Goal: Task Accomplishment & Management: Use online tool/utility

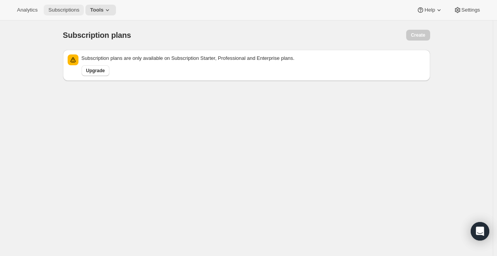
click at [76, 13] on span "Subscriptions" at bounding box center [63, 10] width 31 height 6
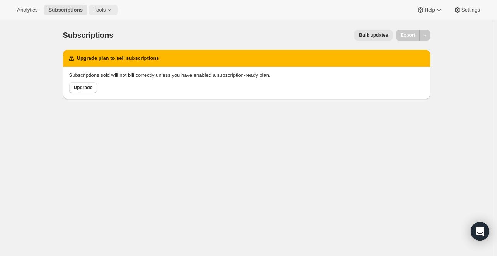
click at [96, 10] on span "Tools" at bounding box center [100, 10] width 12 height 6
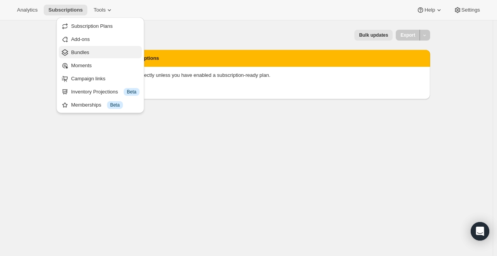
click at [101, 49] on span "Bundles" at bounding box center [105, 53] width 68 height 8
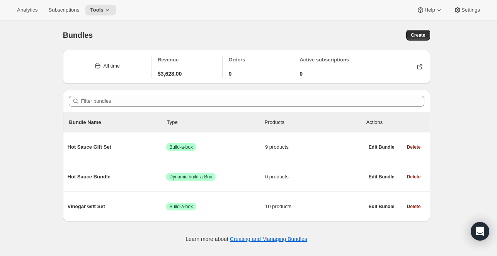
click at [96, 68] on icon at bounding box center [98, 66] width 8 height 8
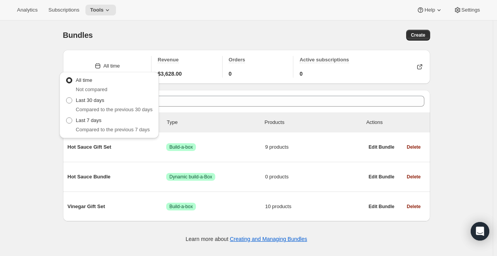
click at [88, 107] on span "Compared to the previous 30 days" at bounding box center [114, 110] width 77 height 6
click at [66, 103] on span at bounding box center [69, 100] width 6 height 6
click at [66, 98] on input "Last 30 days" at bounding box center [66, 97] width 0 height 0
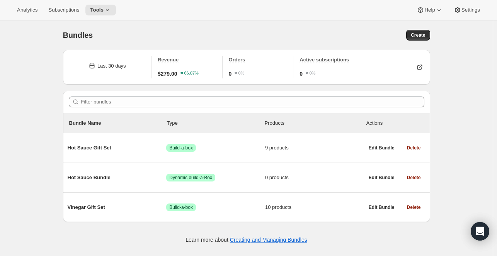
click at [32, 106] on div "Bundles. This page is ready Bundles Create Last 30 days Revenue $279.00 66.07% …" at bounding box center [246, 149] width 493 height 256
click at [422, 36] on span "Create" at bounding box center [418, 35] width 14 height 6
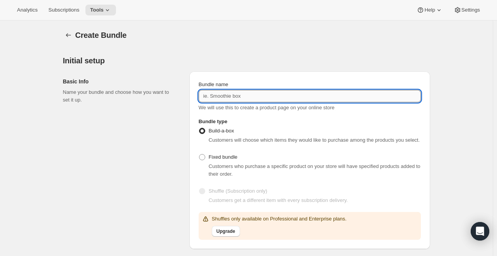
click at [281, 100] on input "Bundle name" at bounding box center [310, 96] width 222 height 12
type input "Summer Bundle"
click at [218, 158] on span "Fixed bundle" at bounding box center [223, 157] width 29 height 6
click at [200, 155] on input "Fixed bundle" at bounding box center [199, 154] width 0 height 0
radio input "true"
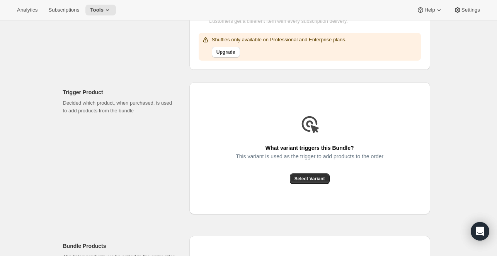
scroll to position [173, 0]
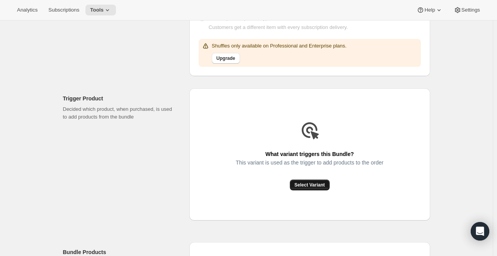
click at [300, 189] on button "Select Variant" at bounding box center [310, 185] width 40 height 11
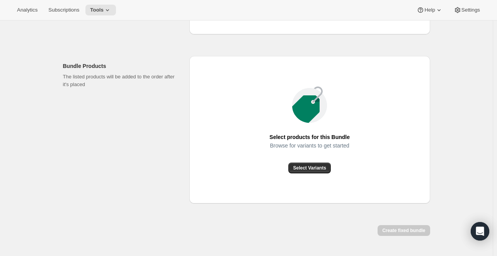
scroll to position [360, 0]
click at [312, 171] on button "Select Variants" at bounding box center [310, 167] width 42 height 11
click at [312, 169] on span "Select Variants" at bounding box center [309, 167] width 33 height 6
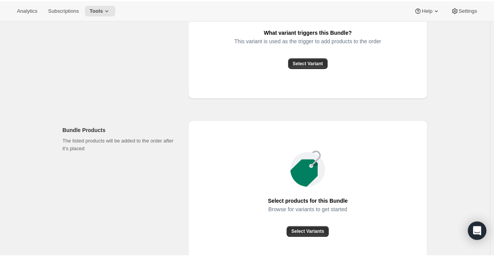
scroll to position [381, 0]
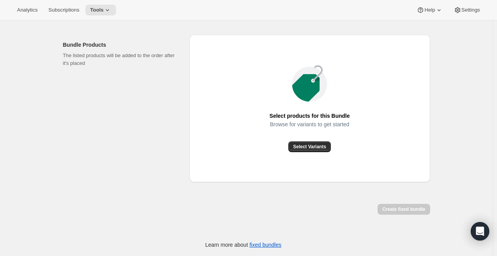
click at [311, 140] on div "Browse for variants to get started" at bounding box center [310, 131] width 80 height 20
click at [310, 144] on span "Select Variants" at bounding box center [309, 147] width 33 height 6
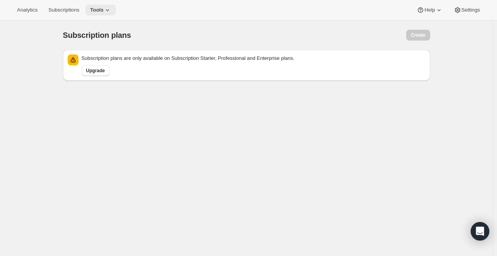
click at [104, 12] on icon at bounding box center [108, 10] width 8 height 8
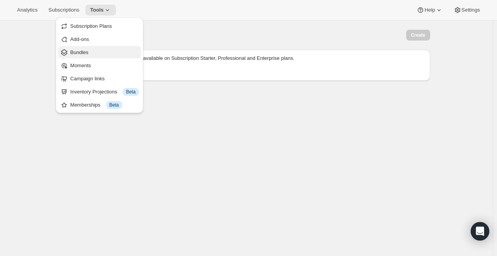
click at [93, 52] on span "Bundles" at bounding box center [104, 53] width 68 height 8
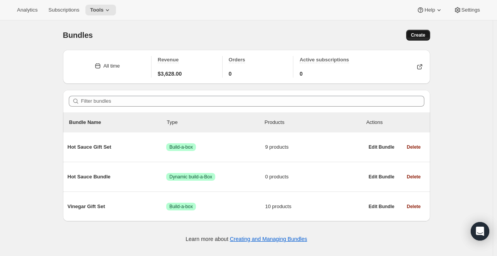
click at [413, 38] on button "Create" at bounding box center [419, 35] width 24 height 11
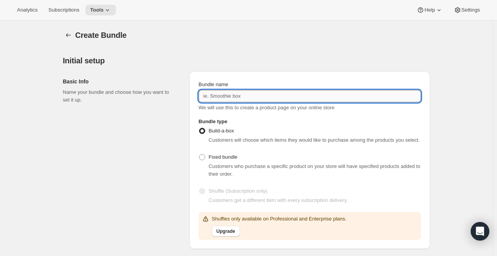
click at [329, 97] on input "Bundle name" at bounding box center [310, 96] width 222 height 12
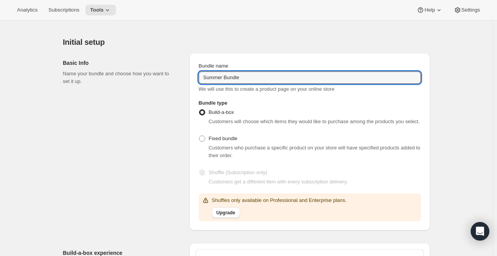
scroll to position [21, 0]
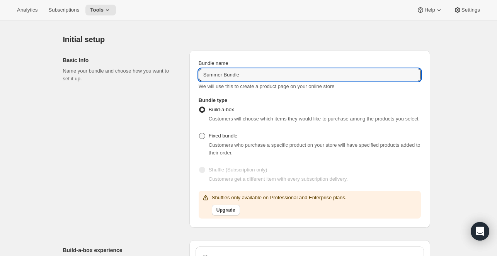
type input "Summer Bundle"
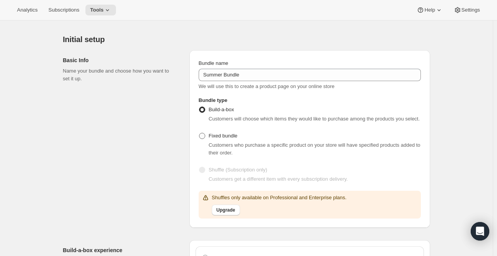
click at [216, 137] on span "Fixed bundle" at bounding box center [223, 136] width 29 height 6
click at [200, 133] on input "Fixed bundle" at bounding box center [199, 133] width 0 height 0
radio input "true"
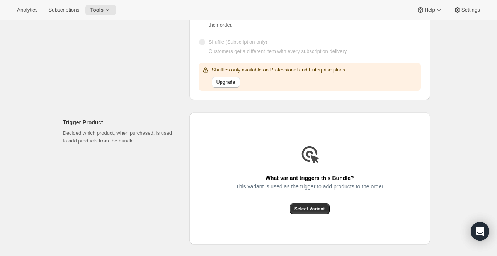
scroll to position [150, 0]
click at [313, 208] on span "Select Variant" at bounding box center [310, 208] width 31 height 6
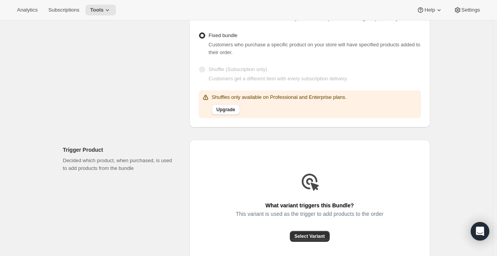
scroll to position [152, 0]
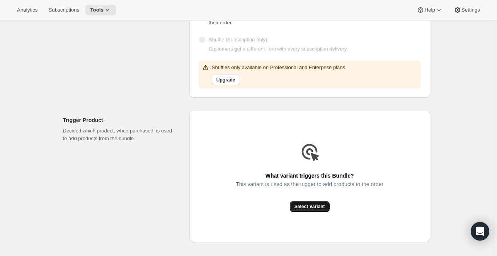
click at [316, 207] on span "Select Variant" at bounding box center [310, 207] width 31 height 6
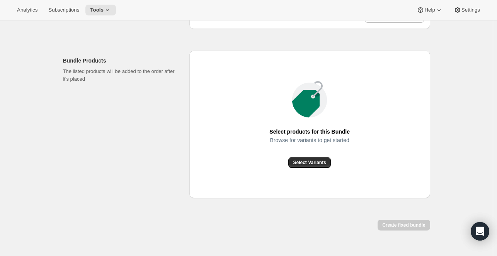
scroll to position [289, 0]
click at [310, 162] on span "Select Variants" at bounding box center [309, 162] width 33 height 6
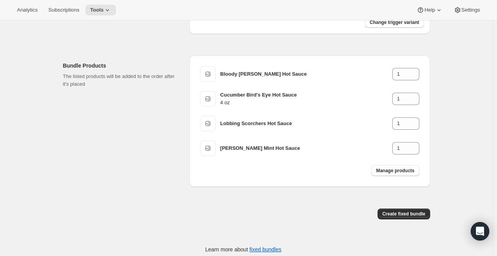
scroll to position [287, 0]
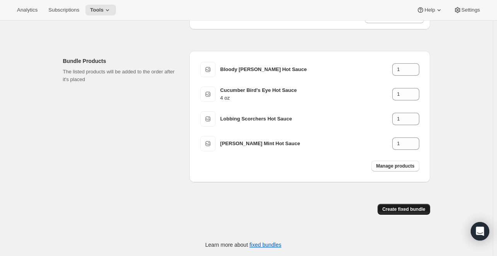
click at [415, 208] on span "Create fixed bundle" at bounding box center [404, 210] width 43 height 6
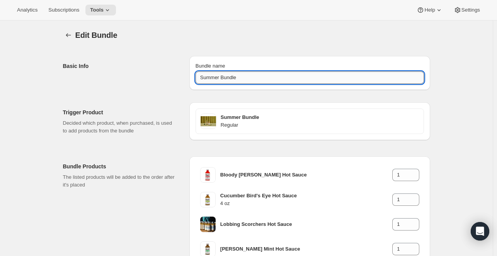
click at [299, 75] on input "Summer Bundle" at bounding box center [310, 78] width 229 height 12
type input "Summer Bundle"
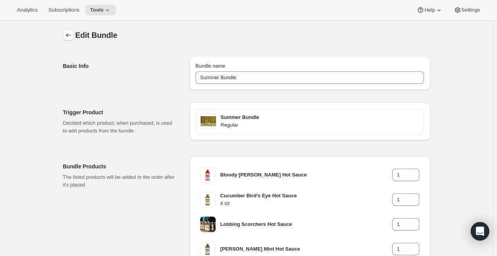
click at [71, 39] on icon "Bundles" at bounding box center [69, 35] width 8 height 8
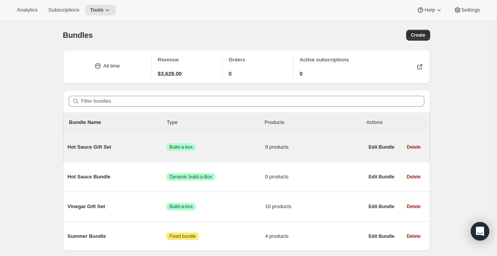
scroll to position [25, 0]
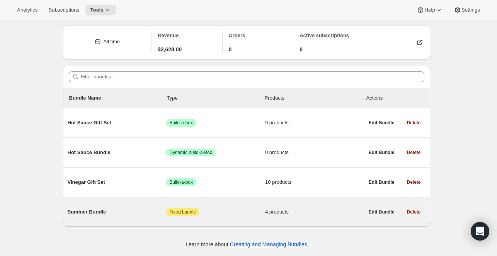
click at [331, 213] on span "4 products" at bounding box center [314, 212] width 99 height 8
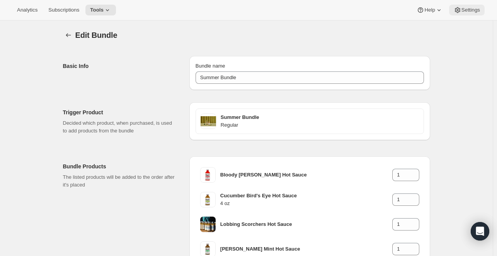
click at [466, 8] on span "Settings" at bounding box center [471, 10] width 19 height 6
click at [70, 40] on button "Bundles" at bounding box center [68, 35] width 11 height 11
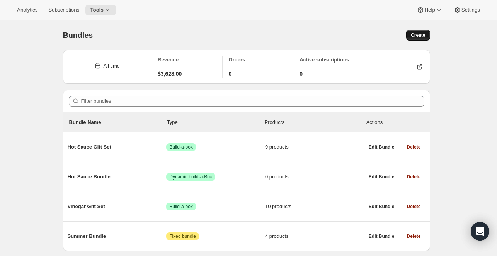
click at [415, 39] on button "Create" at bounding box center [419, 35] width 24 height 11
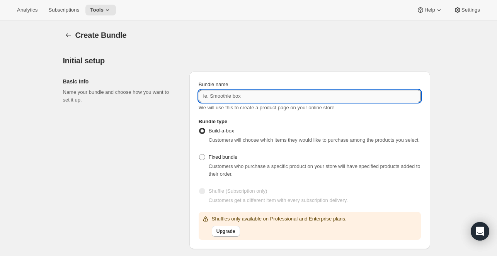
click at [301, 99] on input "Bundle name" at bounding box center [310, 96] width 222 height 12
type input "Premium Summer Bundle"
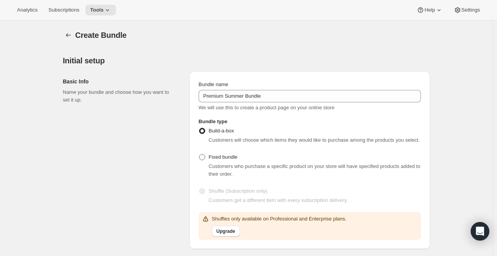
click at [237, 155] on span "Fixed bundle" at bounding box center [223, 157] width 29 height 6
click at [200, 155] on input "Fixed bundle" at bounding box center [199, 154] width 0 height 0
radio input "true"
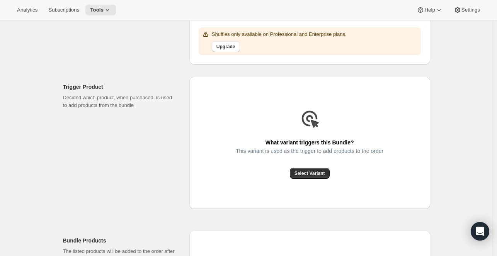
scroll to position [187, 0]
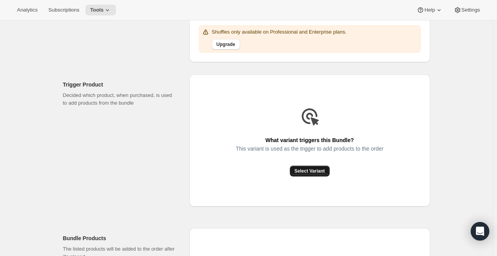
click at [310, 169] on span "Select Variant" at bounding box center [310, 171] width 31 height 6
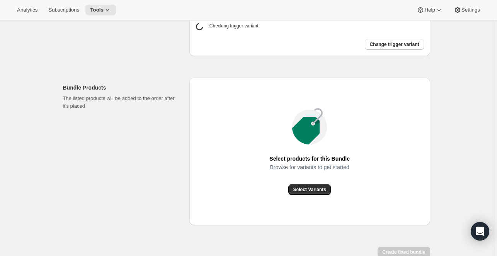
scroll to position [299, 0]
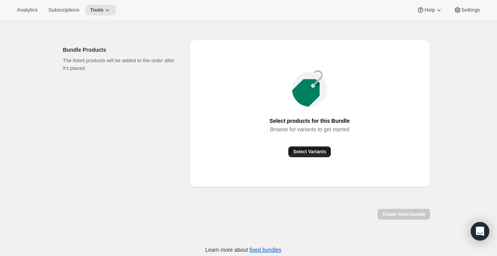
click at [302, 153] on span "Select Variants" at bounding box center [309, 152] width 33 height 6
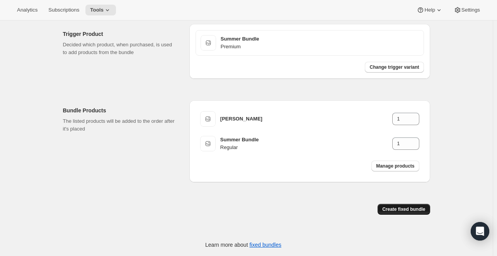
click at [391, 211] on span "Create fixed bundle" at bounding box center [404, 210] width 43 height 6
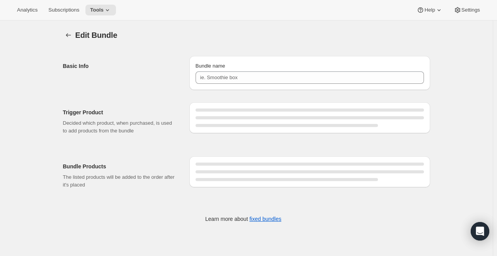
type input "Premium Summer Bundle"
